Goal: Task Accomplishment & Management: Manage account settings

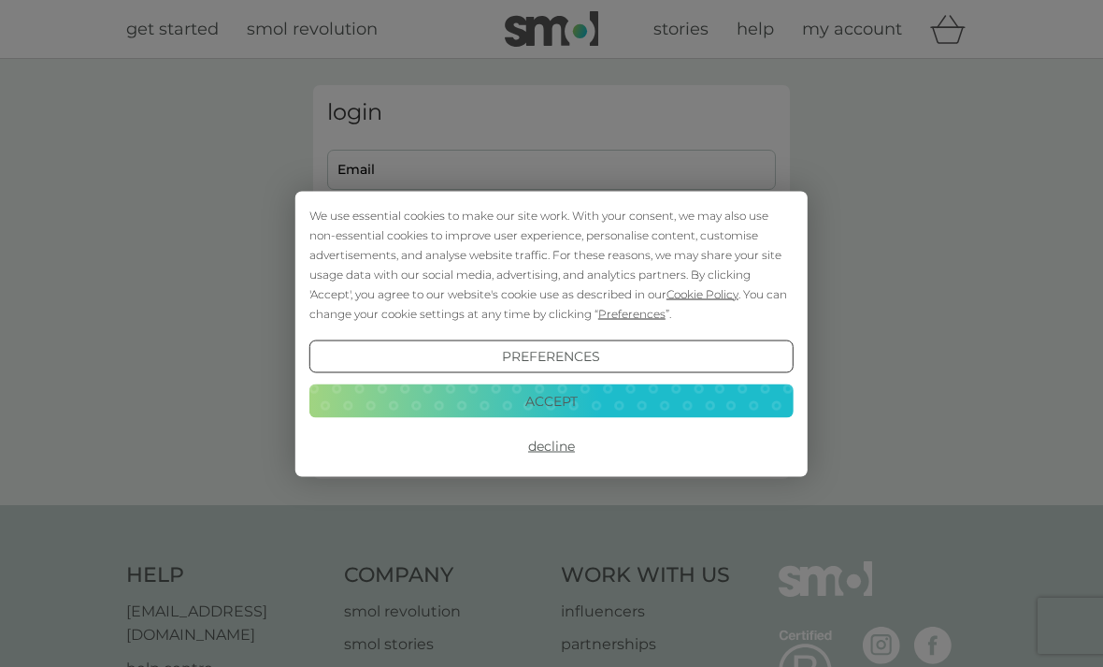
click at [560, 452] on button "Decline" at bounding box center [551, 446] width 484 height 34
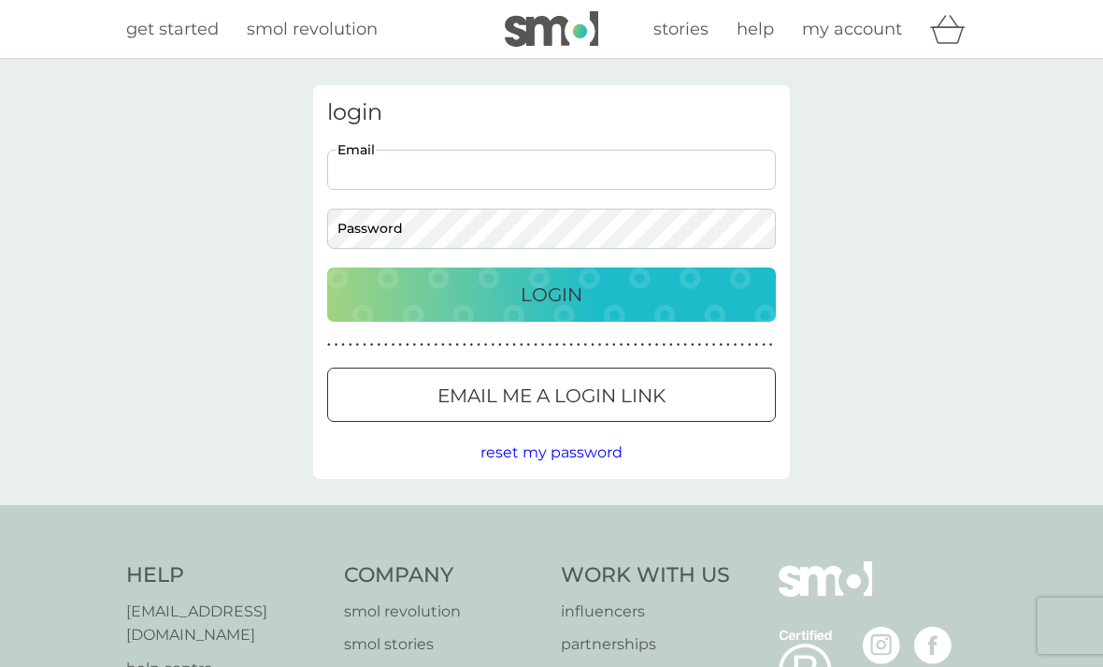
type input "huntress_blackdawn@hotmail.com"
click at [552, 294] on button "Login" at bounding box center [551, 294] width 449 height 54
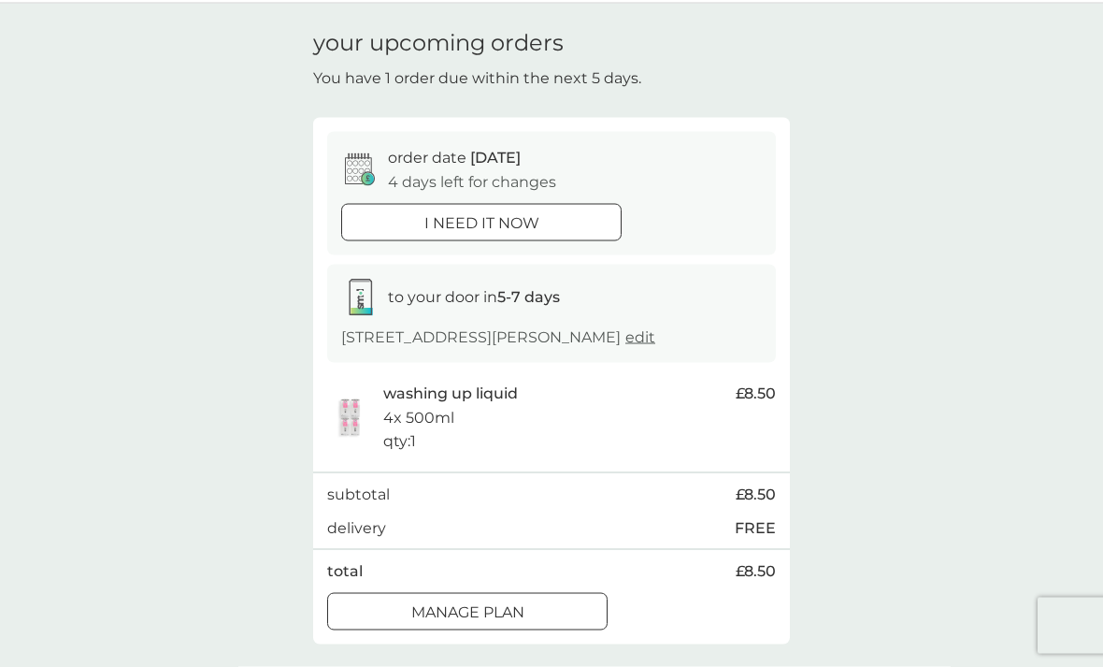
scroll to position [57, 0]
click at [576, 605] on div "Manage plan" at bounding box center [467, 610] width 279 height 24
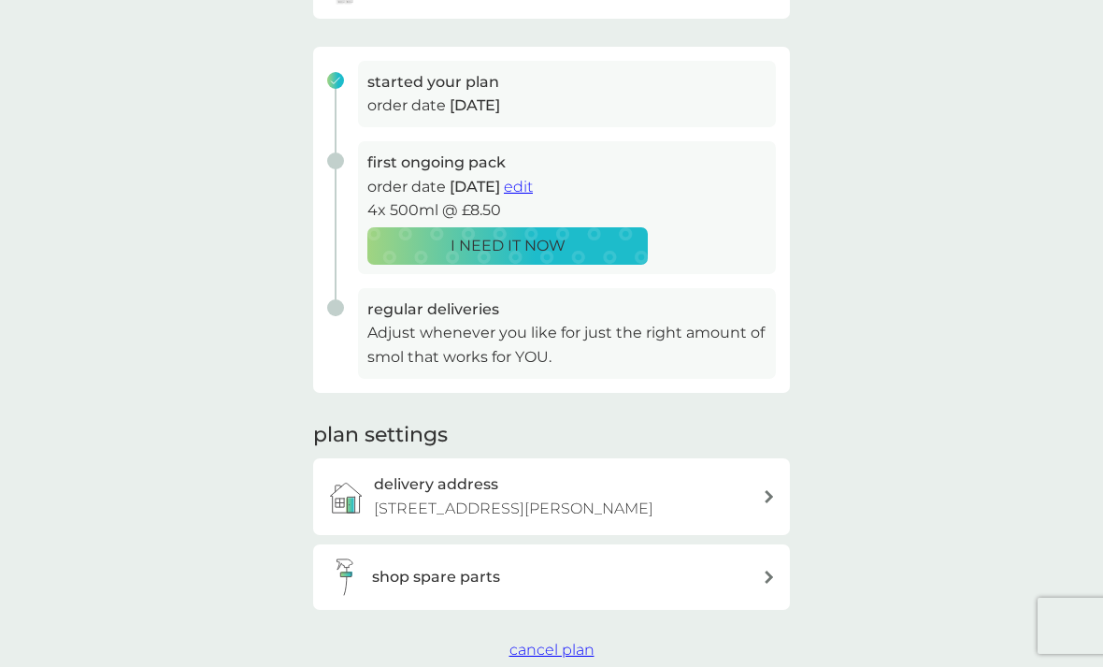
scroll to position [250, 0]
click at [567, 641] on span "cancel plan" at bounding box center [552, 650] width 85 height 18
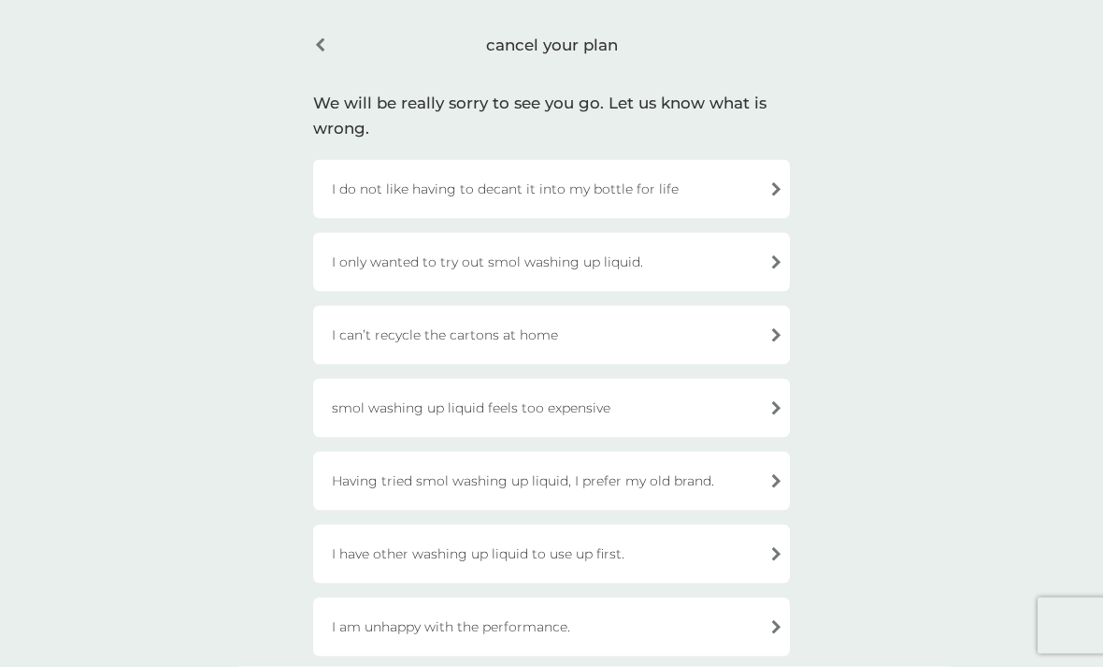
click at [772, 259] on div "I only wanted to try out smol washing up liquid." at bounding box center [551, 262] width 477 height 59
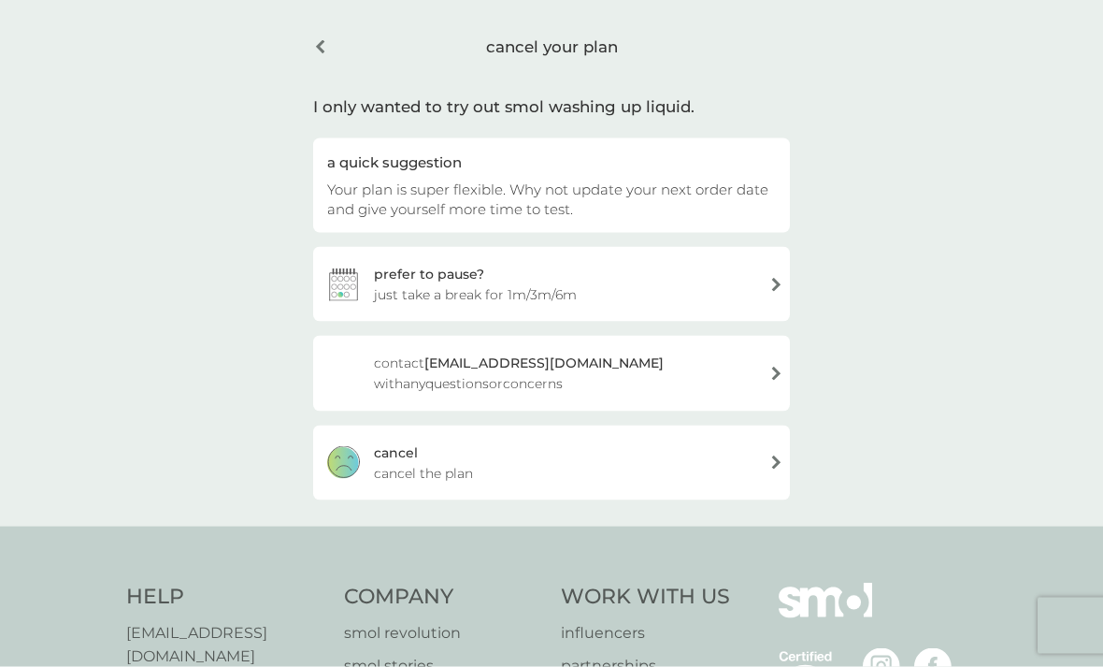
scroll to position [63, 0]
click at [763, 461] on div "[PERSON_NAME] the plan" at bounding box center [551, 461] width 477 height 75
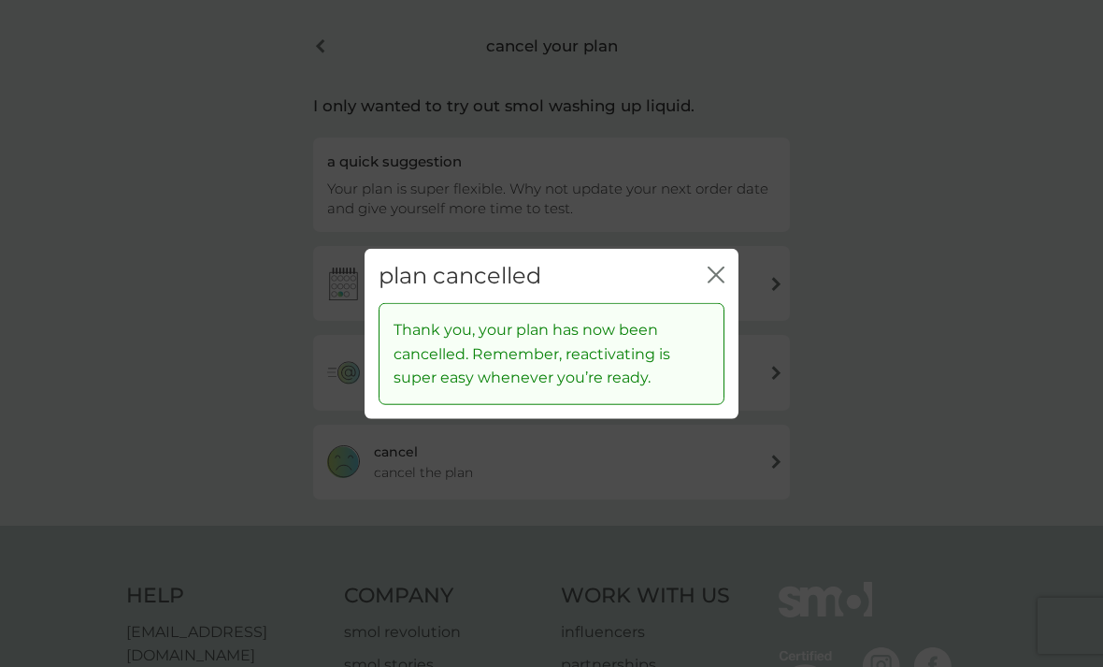
click at [725, 297] on div "plan cancelled close" at bounding box center [552, 275] width 374 height 55
click at [728, 302] on div "plan cancelled close" at bounding box center [552, 275] width 374 height 55
click at [722, 282] on icon "close" at bounding box center [716, 274] width 17 height 17
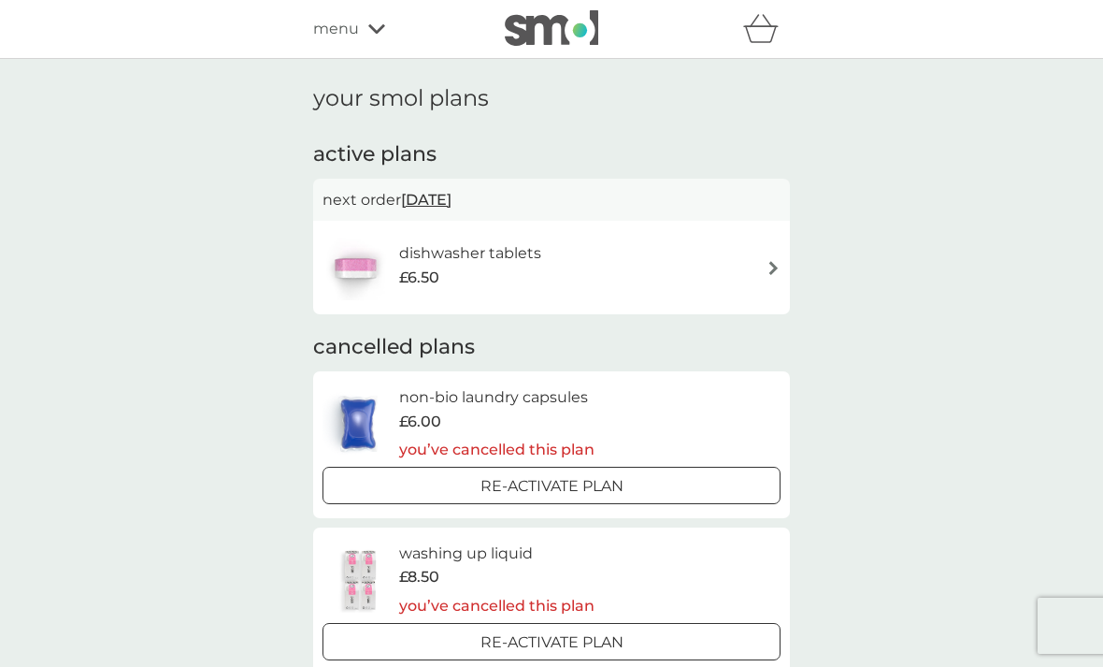
click at [359, 35] on div "menu" at bounding box center [392, 29] width 159 height 24
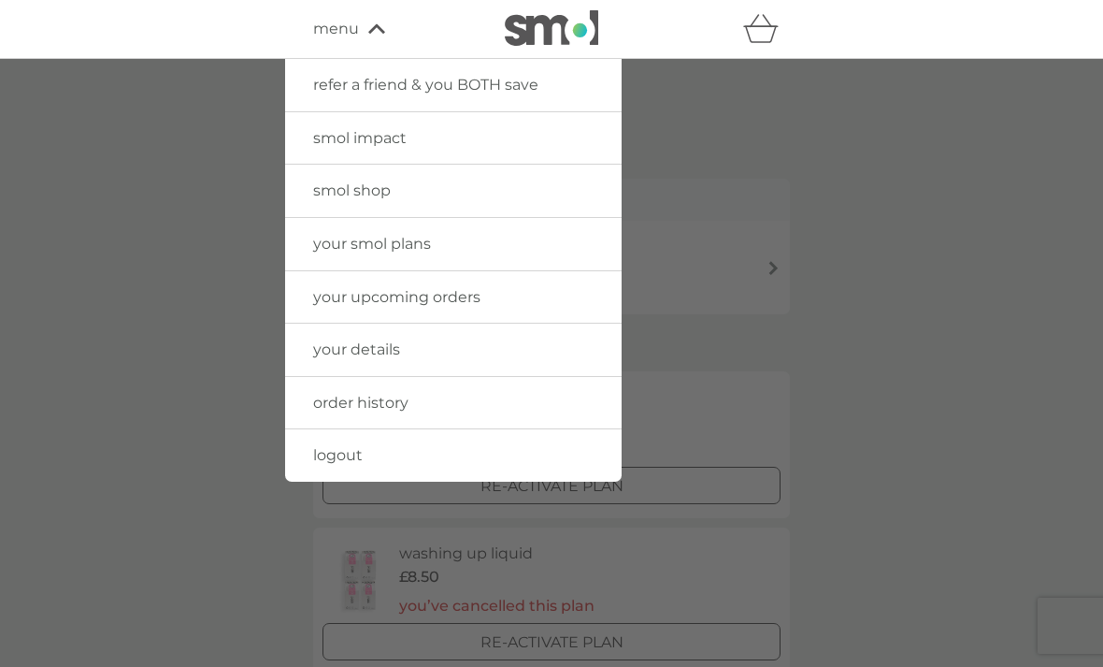
click at [498, 182] on link "smol shop" at bounding box center [453, 191] width 337 height 52
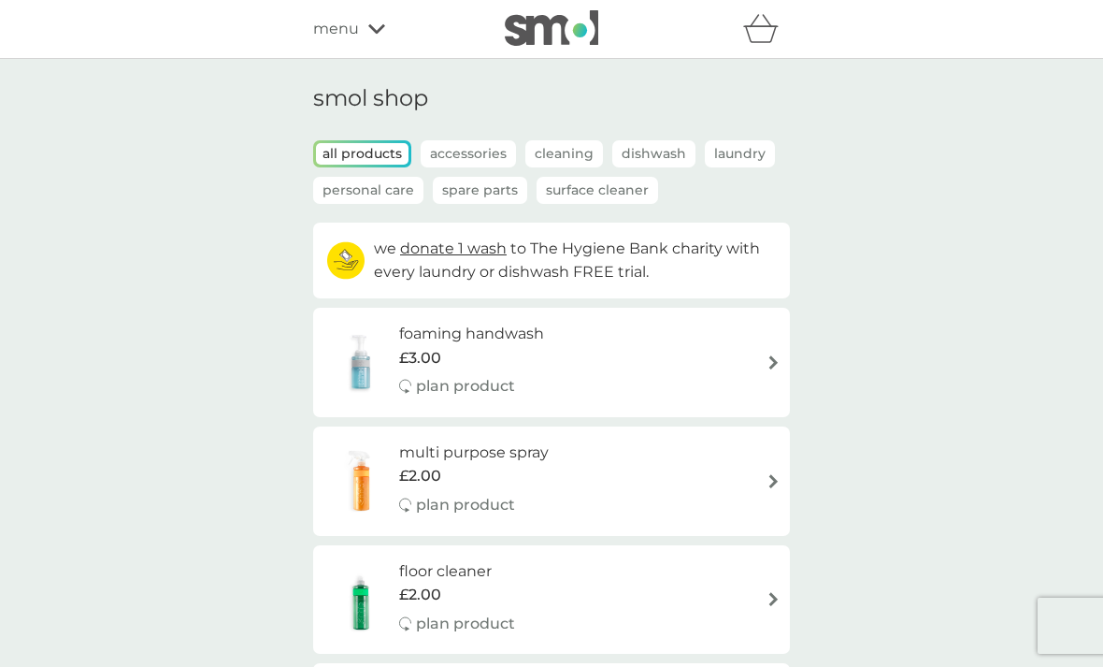
click at [370, 28] on icon at bounding box center [376, 28] width 17 height 9
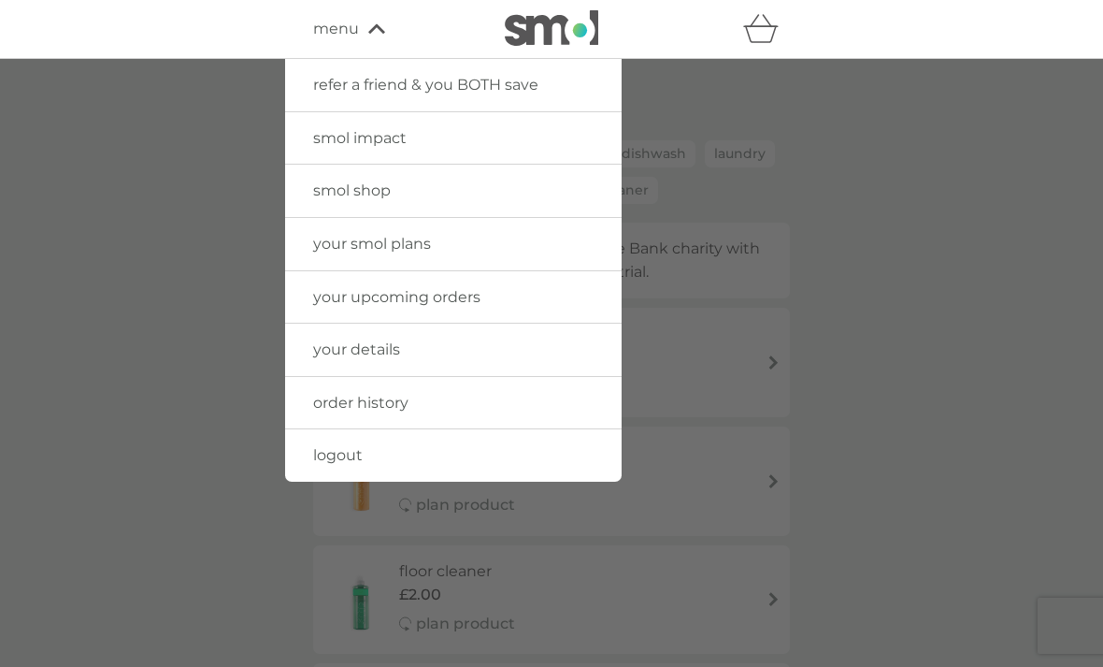
click at [481, 458] on link "logout" at bounding box center [453, 455] width 337 height 52
